Goal: Check status: Check status

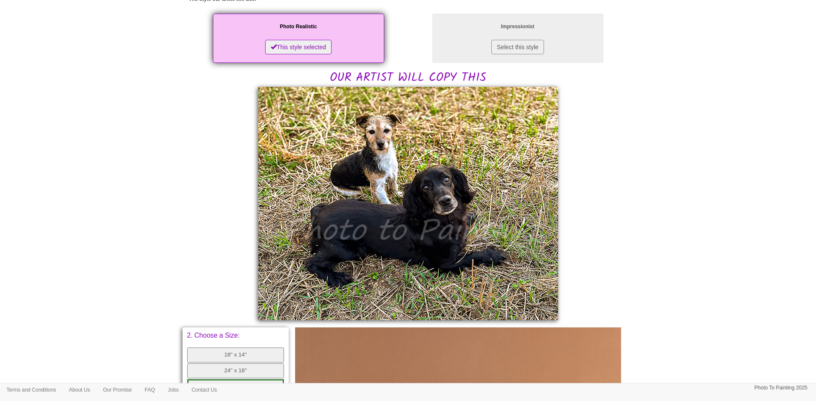
scroll to position [171, 0]
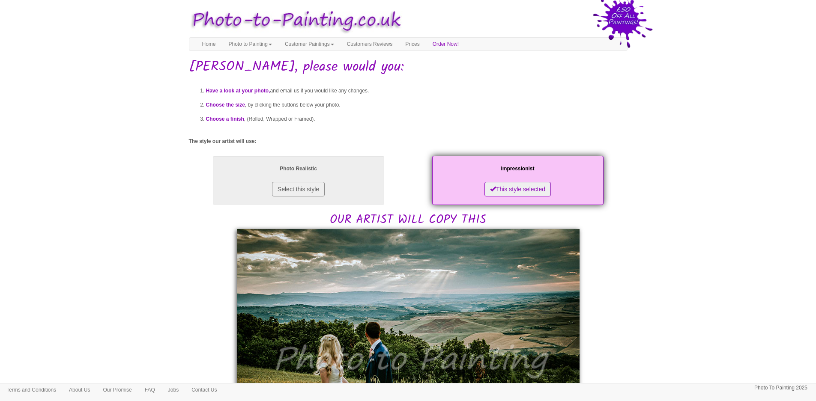
scroll to position [171, 0]
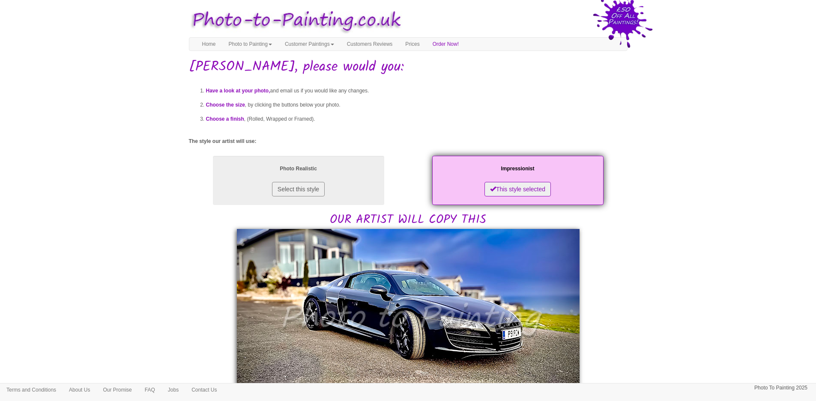
scroll to position [86, 0]
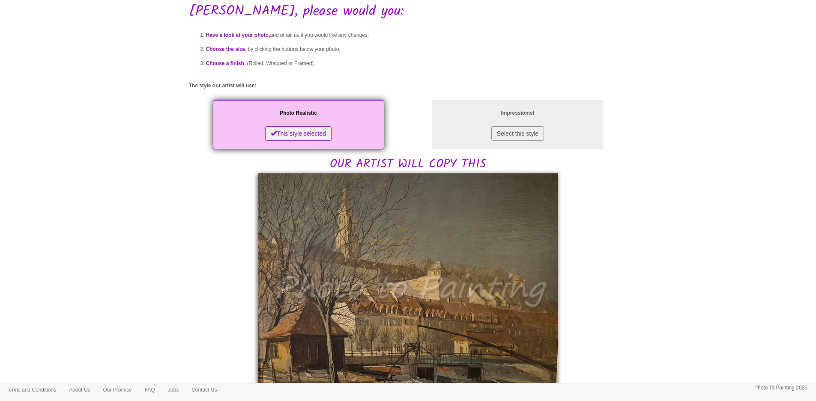
scroll to position [171, 0]
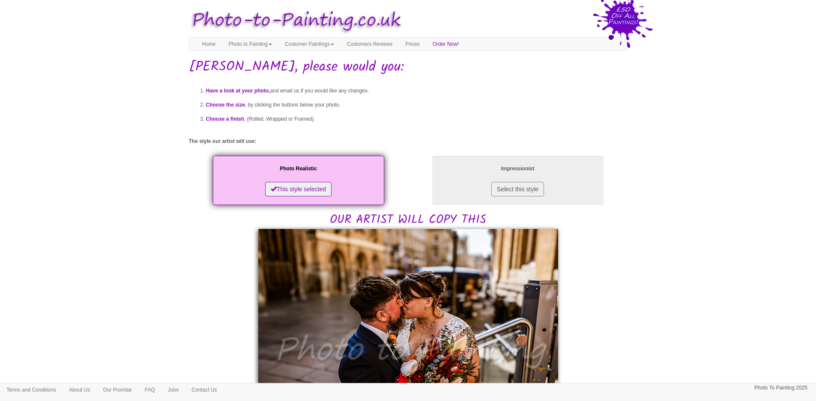
scroll to position [171, 0]
